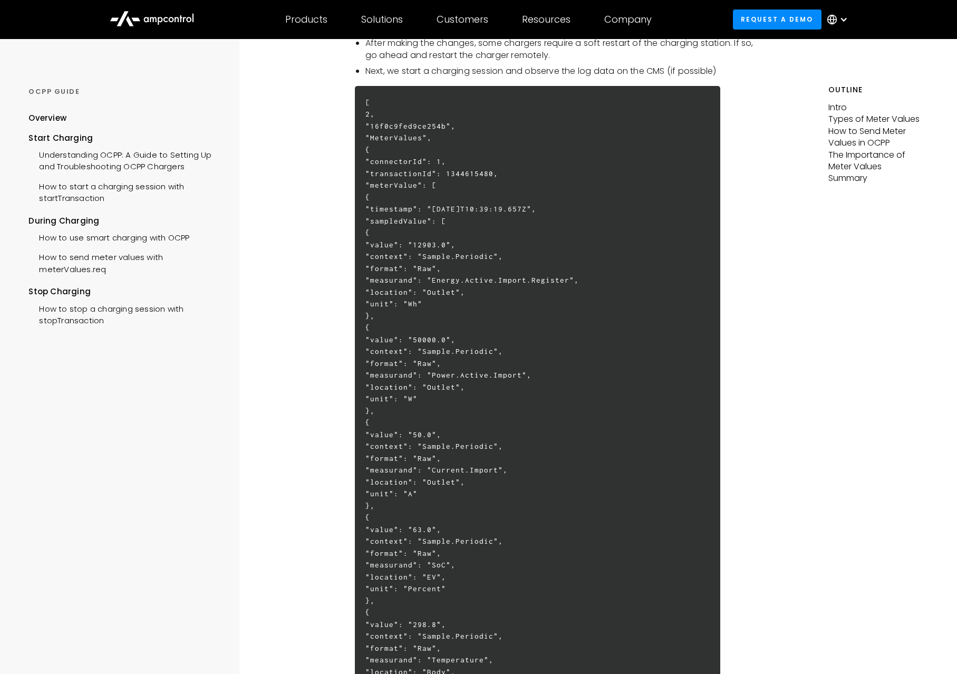
scroll to position [1811, 0]
click at [448, 346] on h6 "[ 2, "16f0c9fed9ce254b", "MeterValues", { "connectorId": 1, "transactionId": 13…" at bounding box center [537, 521] width 365 height 864
drag, startPoint x: 448, startPoint y: 346, endPoint x: 476, endPoint y: 364, distance: 32.8
click at [449, 348] on h6 "[ 2, "16f0c9fed9ce254b", "MeterValues", { "connectorId": 1, "transactionId": 13…" at bounding box center [537, 521] width 365 height 864
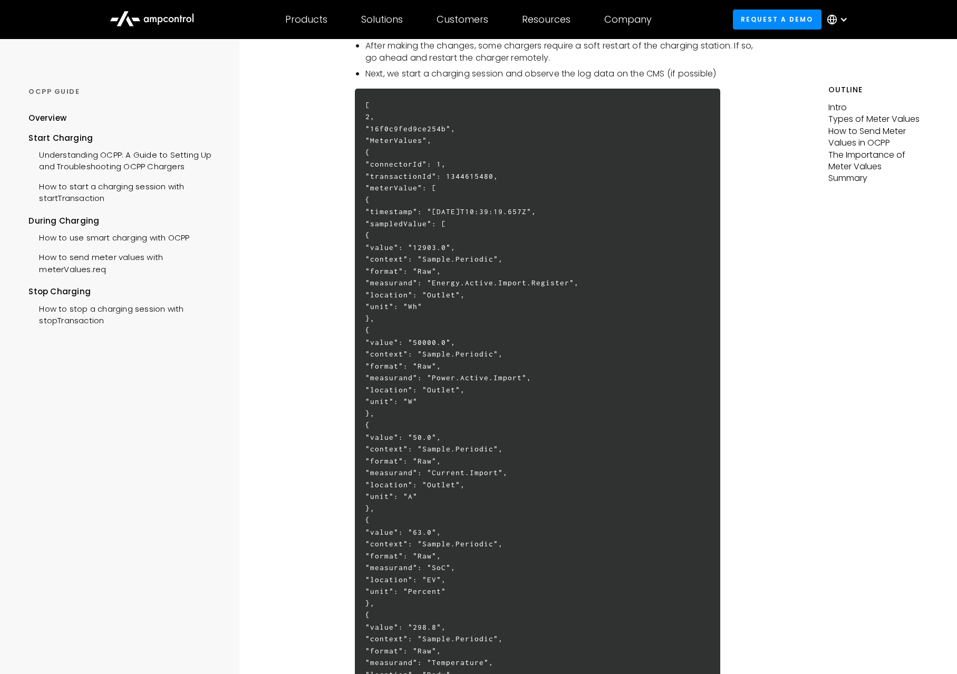
click at [476, 364] on h6 "[ 2, "16f0c9fed9ce254b", "MeterValues", { "connectorId": 1, "transactionId": 13…" at bounding box center [537, 521] width 365 height 864
click at [476, 362] on h6 "[ 2, "16f0c9fed9ce254b", "MeterValues", { "connectorId": 1, "transactionId": 13…" at bounding box center [537, 521] width 365 height 864
click at [450, 236] on h6 "[ 2, "16f0c9fed9ce254b", "MeterValues", { "connectorId": 1, "transactionId": 13…" at bounding box center [537, 521] width 365 height 864
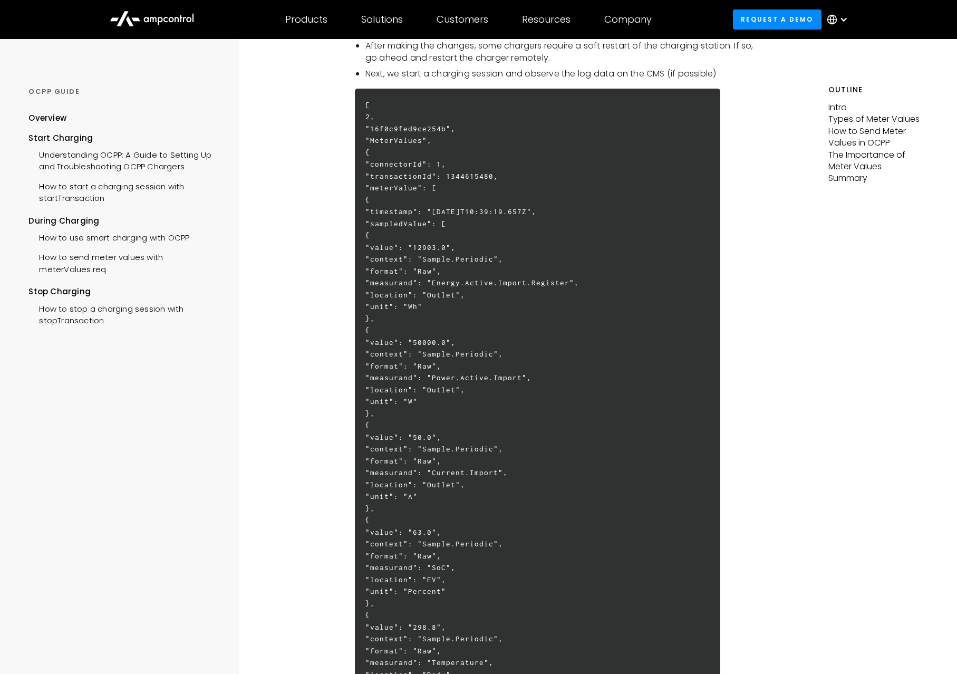
click at [450, 236] on h6 "[ 2, "16f0c9fed9ce254b", "MeterValues", { "connectorId": 1, "transactionId": 13…" at bounding box center [537, 521] width 365 height 864
click at [438, 257] on h6 "[ 2, "16f0c9fed9ce254b", "MeterValues", { "connectorId": 1, "transactionId": 13…" at bounding box center [537, 521] width 365 height 864
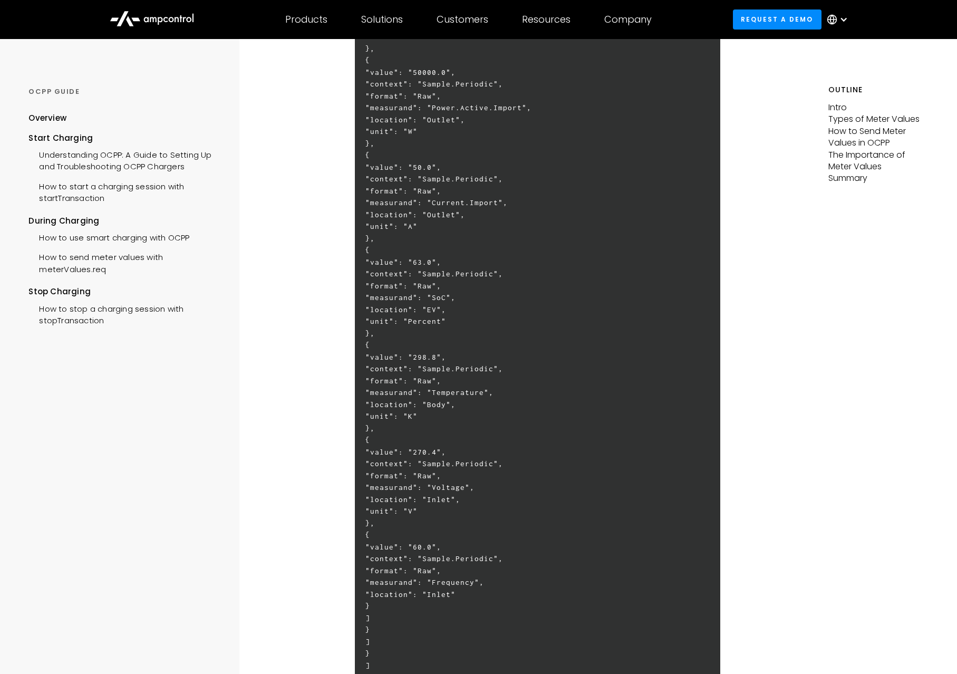
scroll to position [1657, 0]
